Goal: Check status: Check status

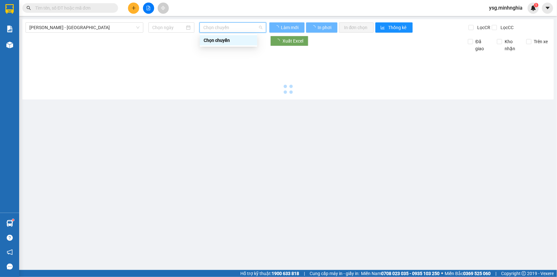
click at [274, 84] on div at bounding box center [288, 74] width 525 height 44
type input "[DATE]"
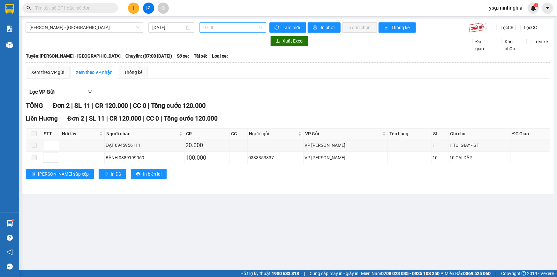
click at [237, 26] on span "07:00" at bounding box center [232, 28] width 59 height 10
click at [93, 9] on input "text" at bounding box center [72, 7] width 75 height 7
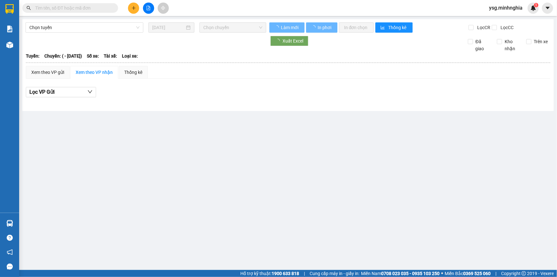
type input "[DATE]"
